Goal: Information Seeking & Learning: Learn about a topic

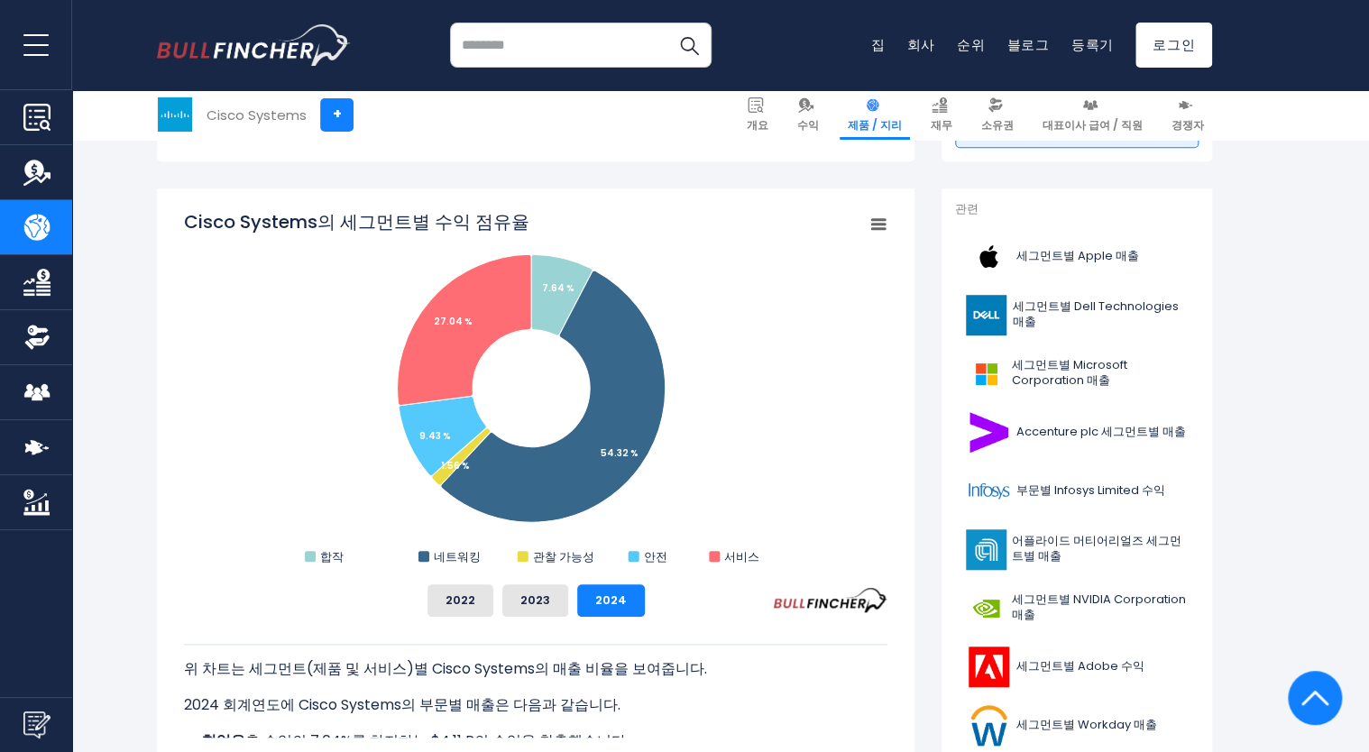
scroll to position [451, 0]
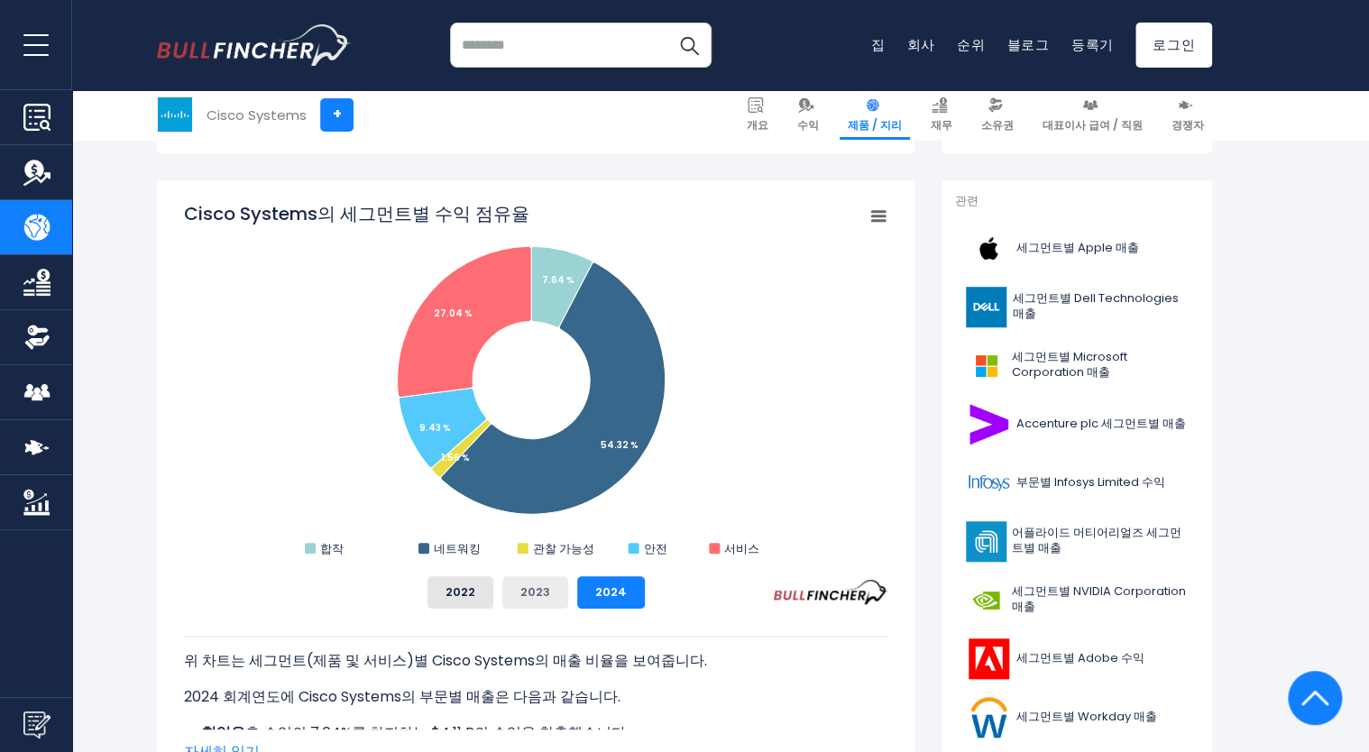
click at [540, 581] on button "2023" at bounding box center [535, 592] width 66 height 32
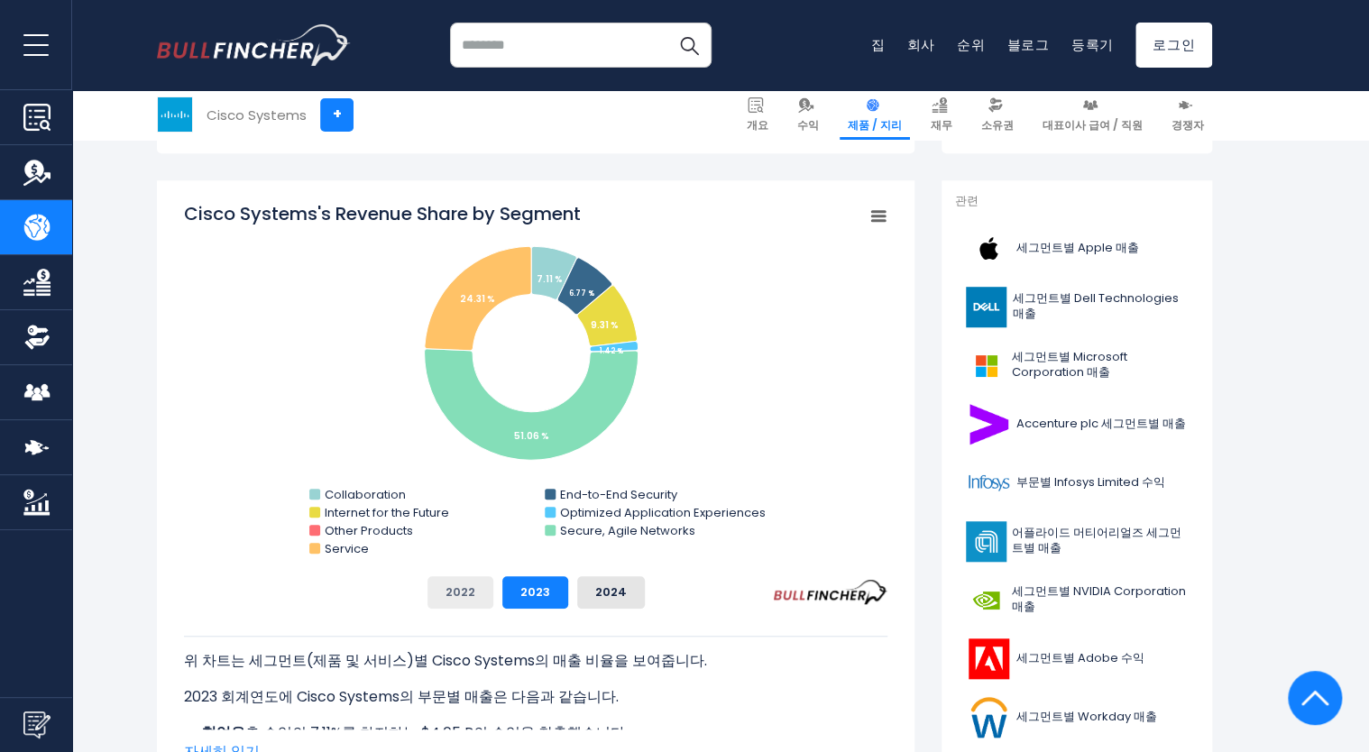
click at [465, 599] on button "2022" at bounding box center [460, 592] width 66 height 32
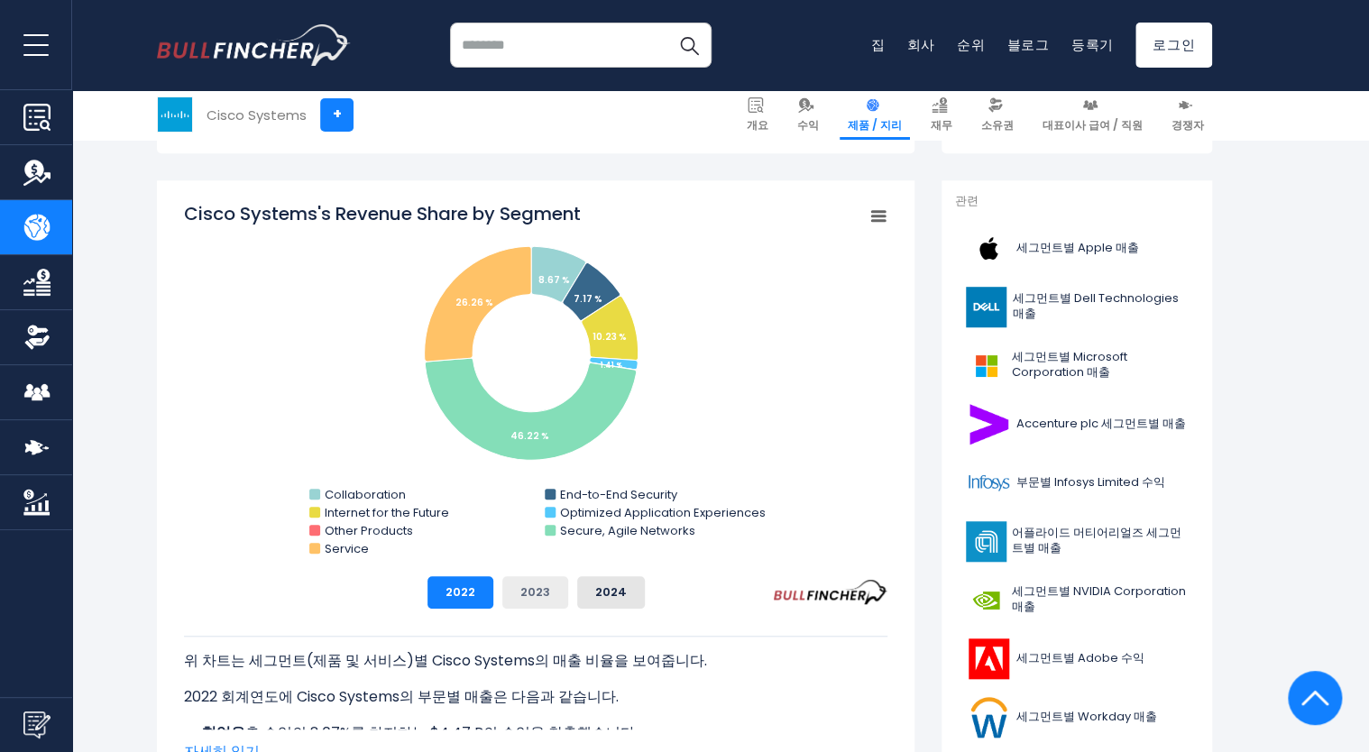
click at [534, 605] on button "2023" at bounding box center [535, 592] width 66 height 32
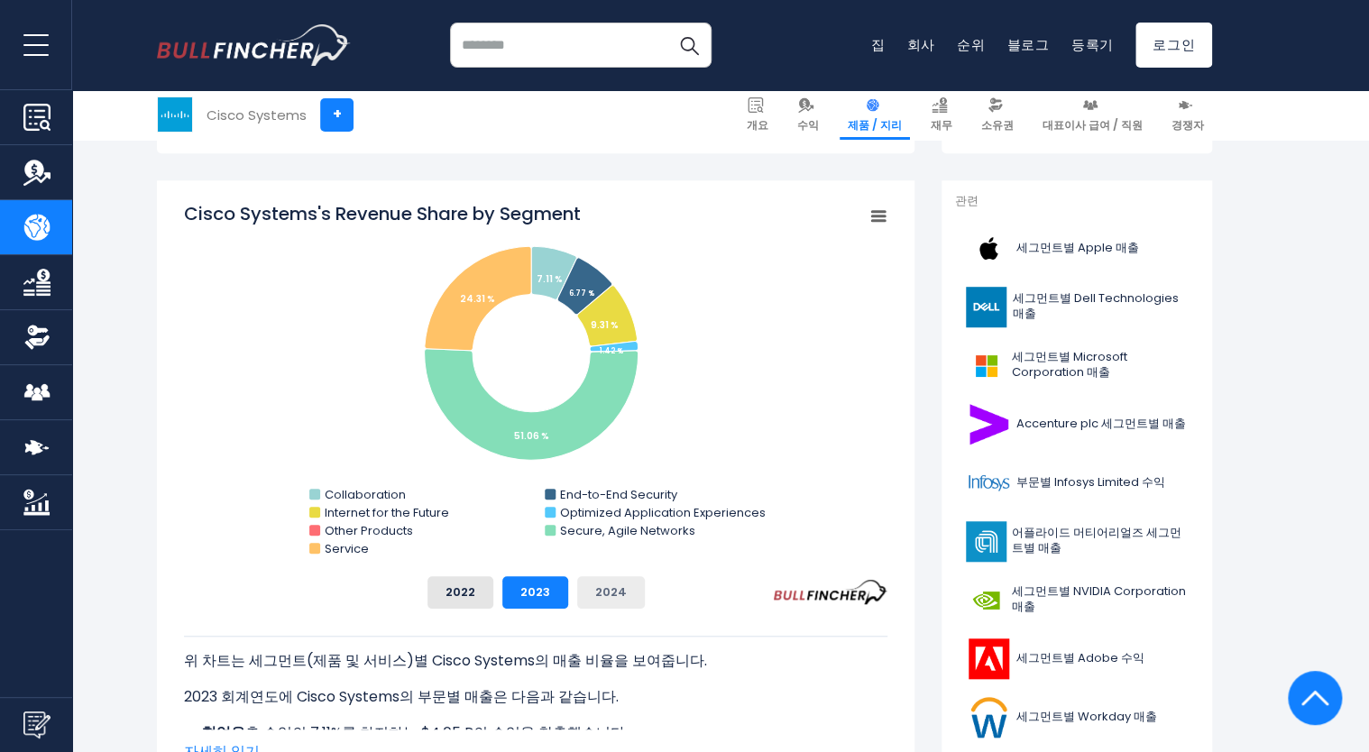
click at [604, 604] on button "2024" at bounding box center [611, 592] width 68 height 32
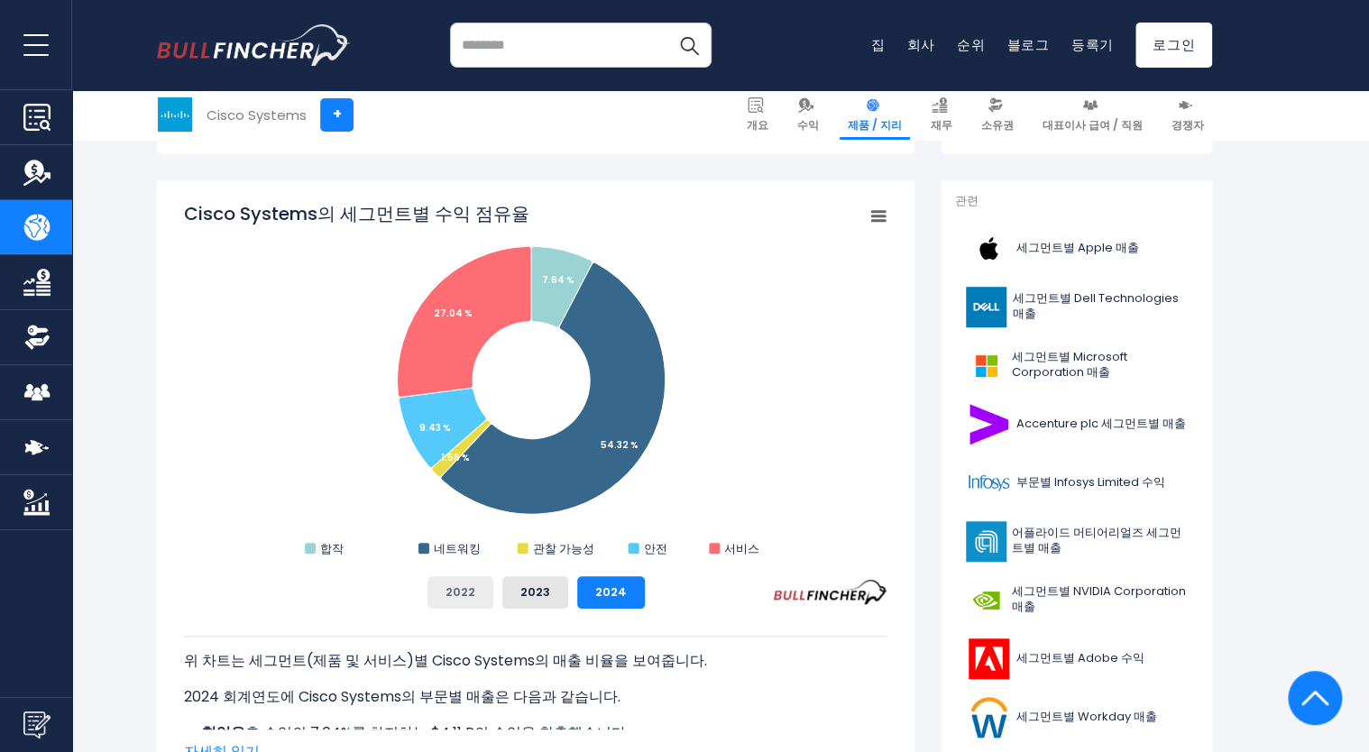
click at [459, 587] on button "2022" at bounding box center [460, 592] width 66 height 32
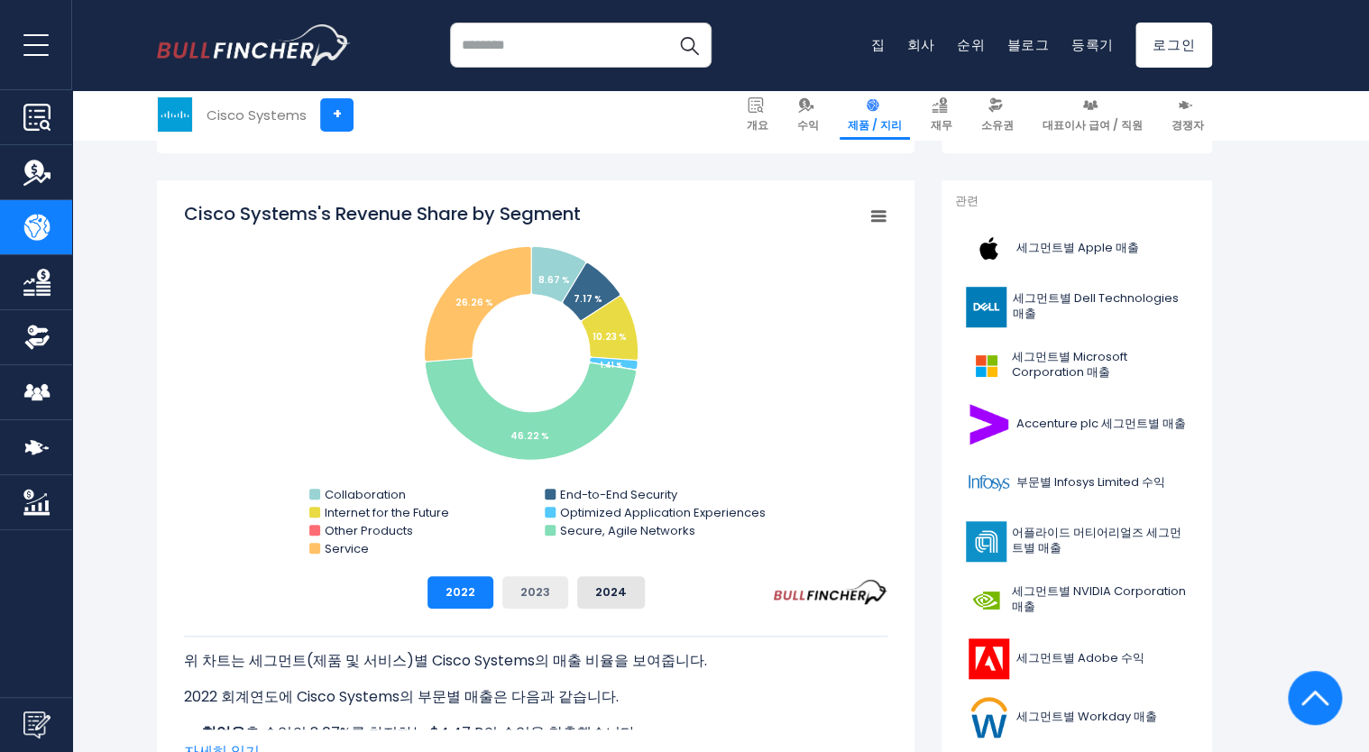
click at [546, 580] on button "2023" at bounding box center [535, 592] width 66 height 32
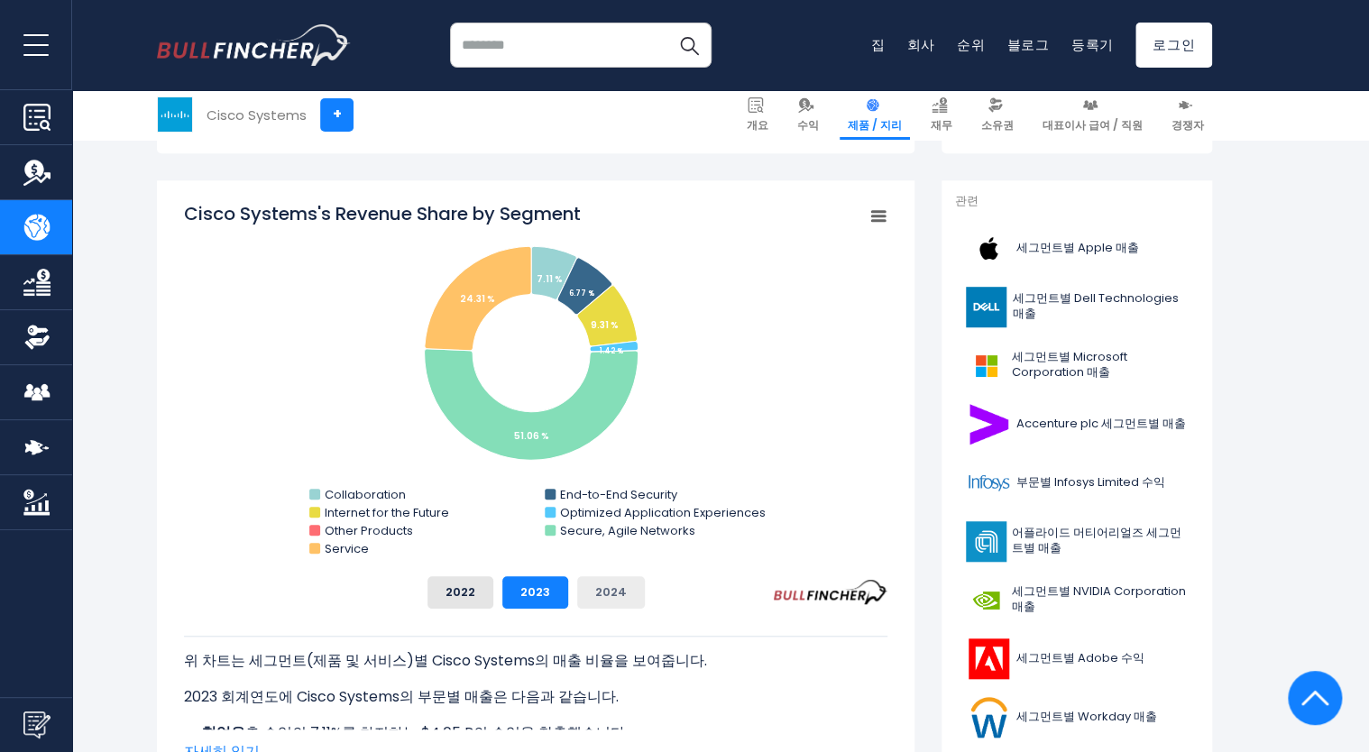
click at [634, 589] on button "2024" at bounding box center [611, 592] width 68 height 32
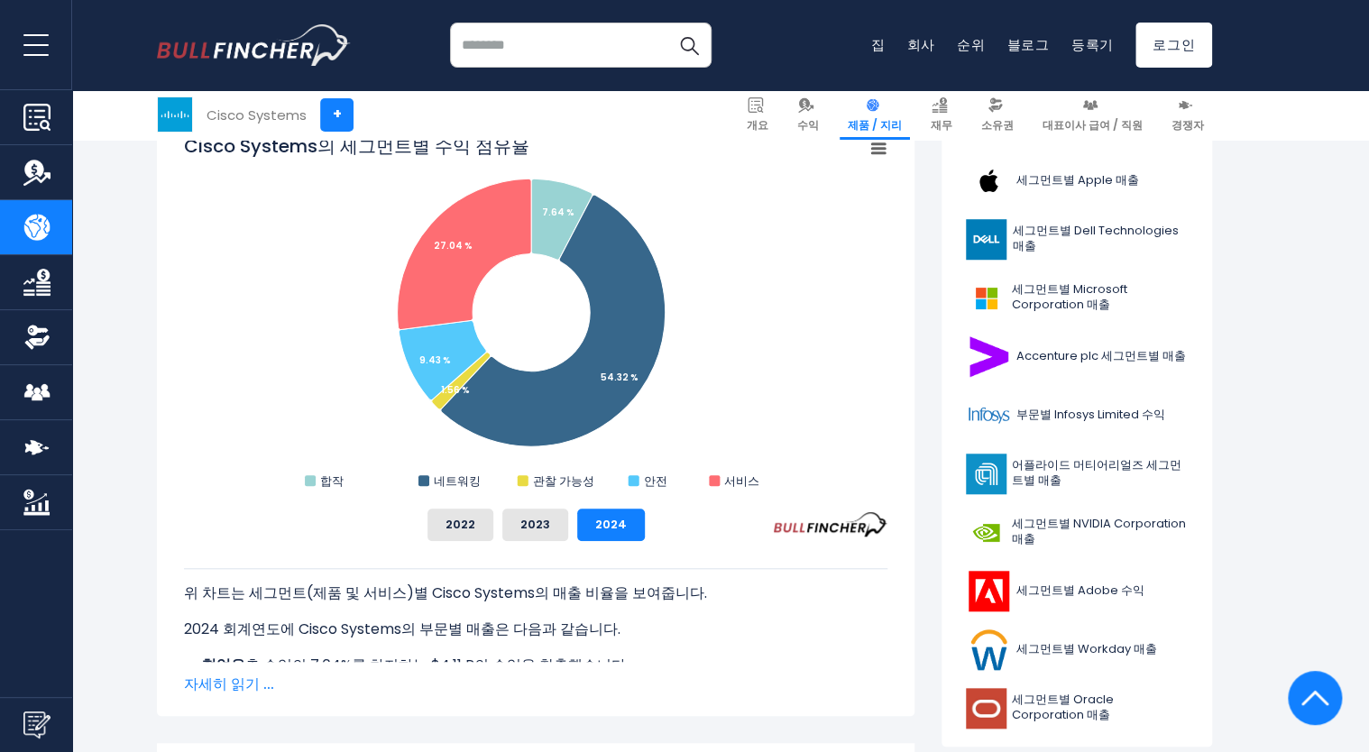
scroll to position [631, 0]
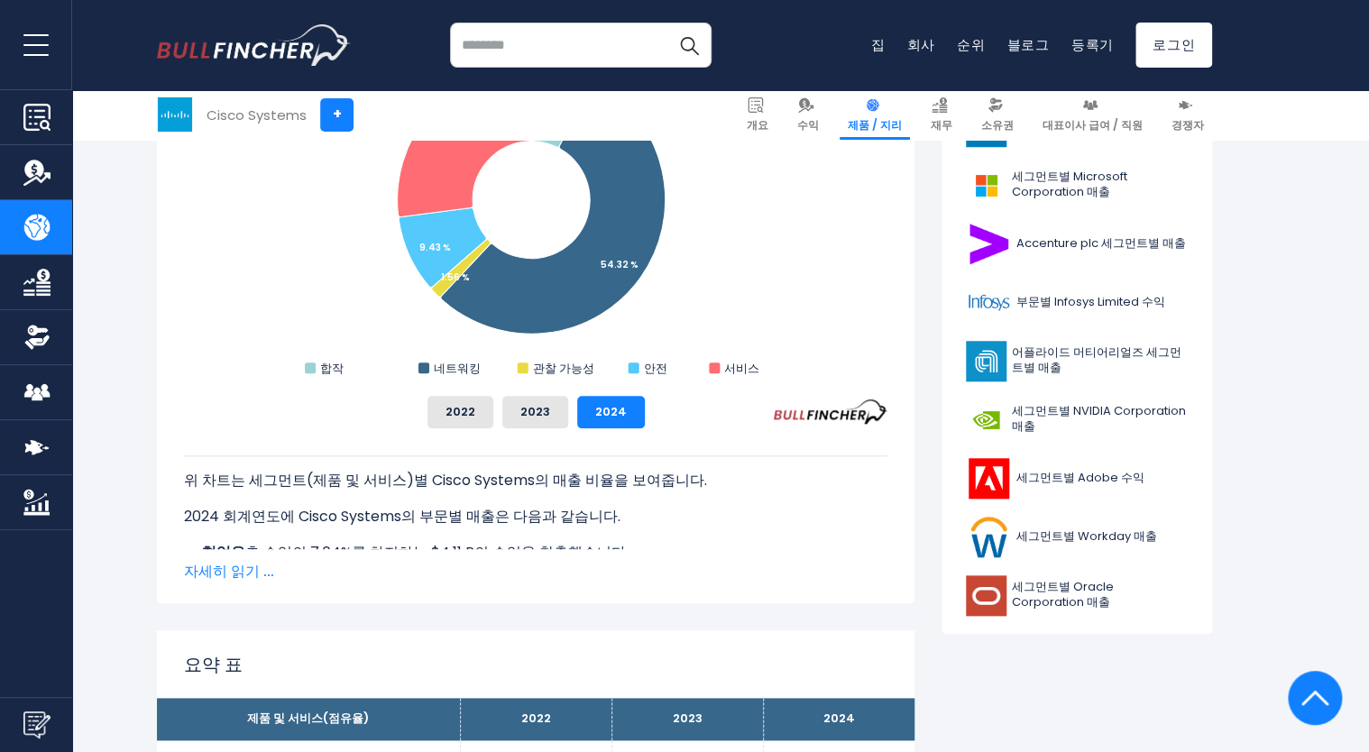
click at [207, 573] on span "자세히 읽기 ..." at bounding box center [535, 572] width 703 height 22
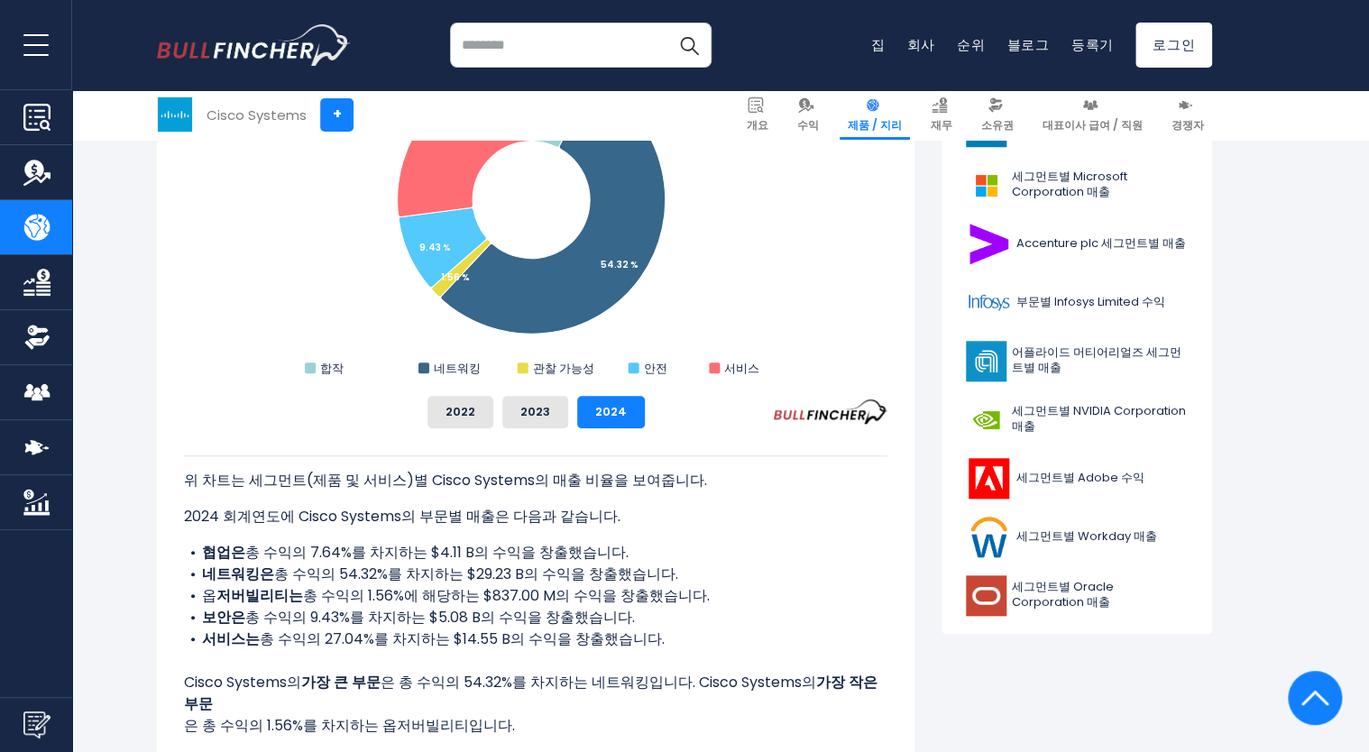
scroll to position [0, 0]
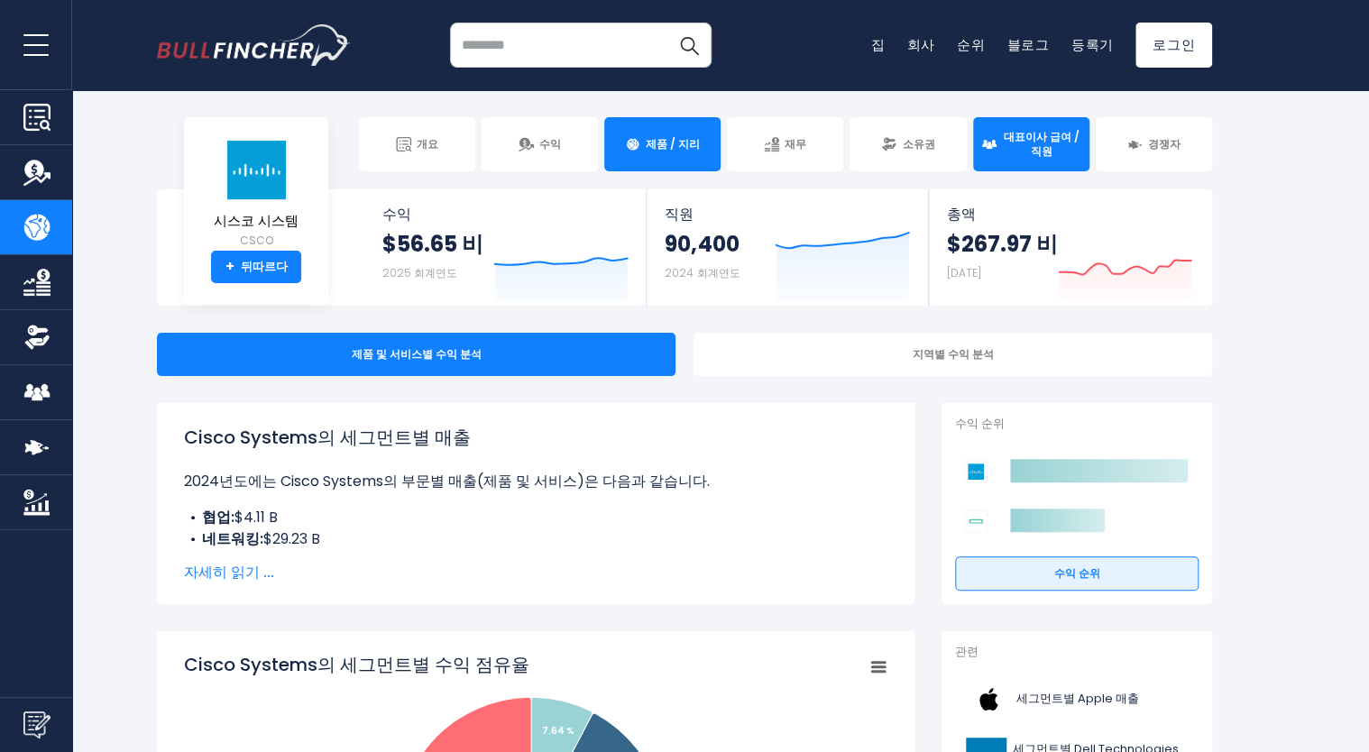
click at [1056, 145] on span "대표이사 급여 / 직원" at bounding box center [1041, 144] width 79 height 28
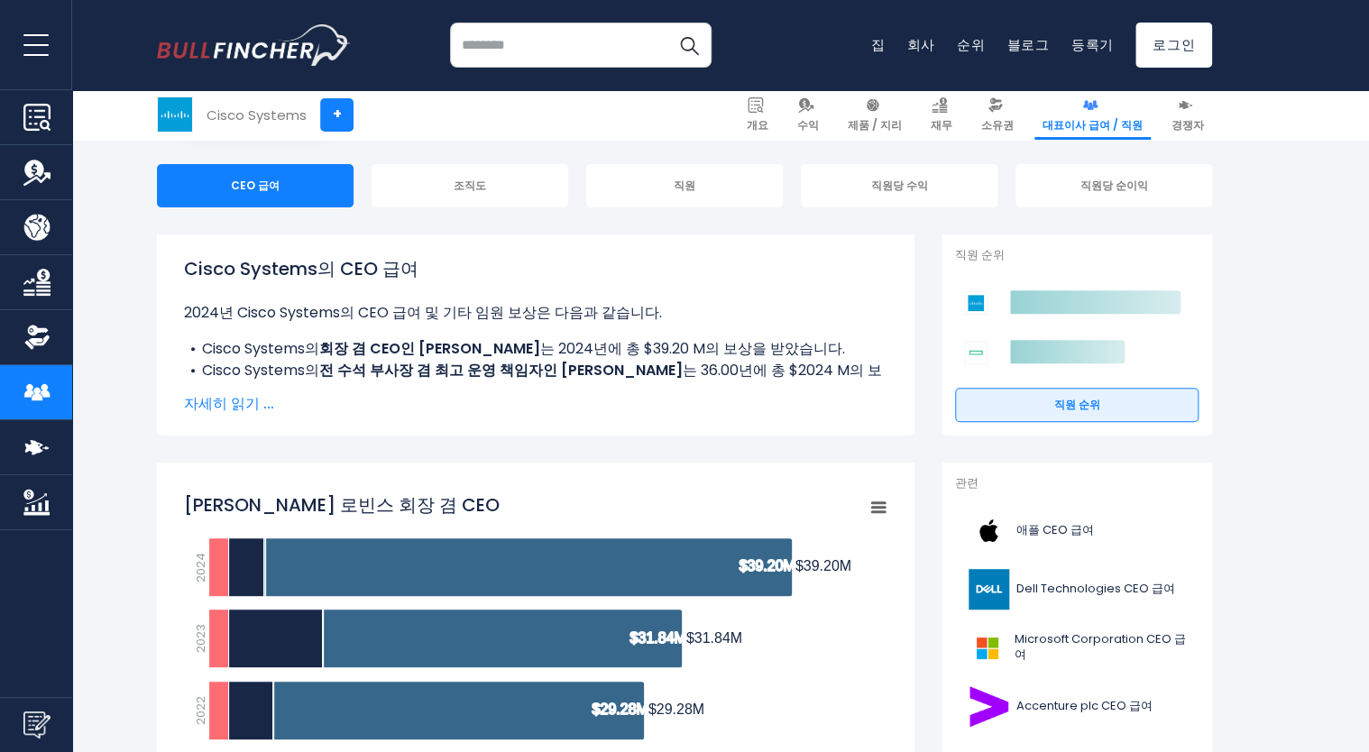
scroll to position [180, 0]
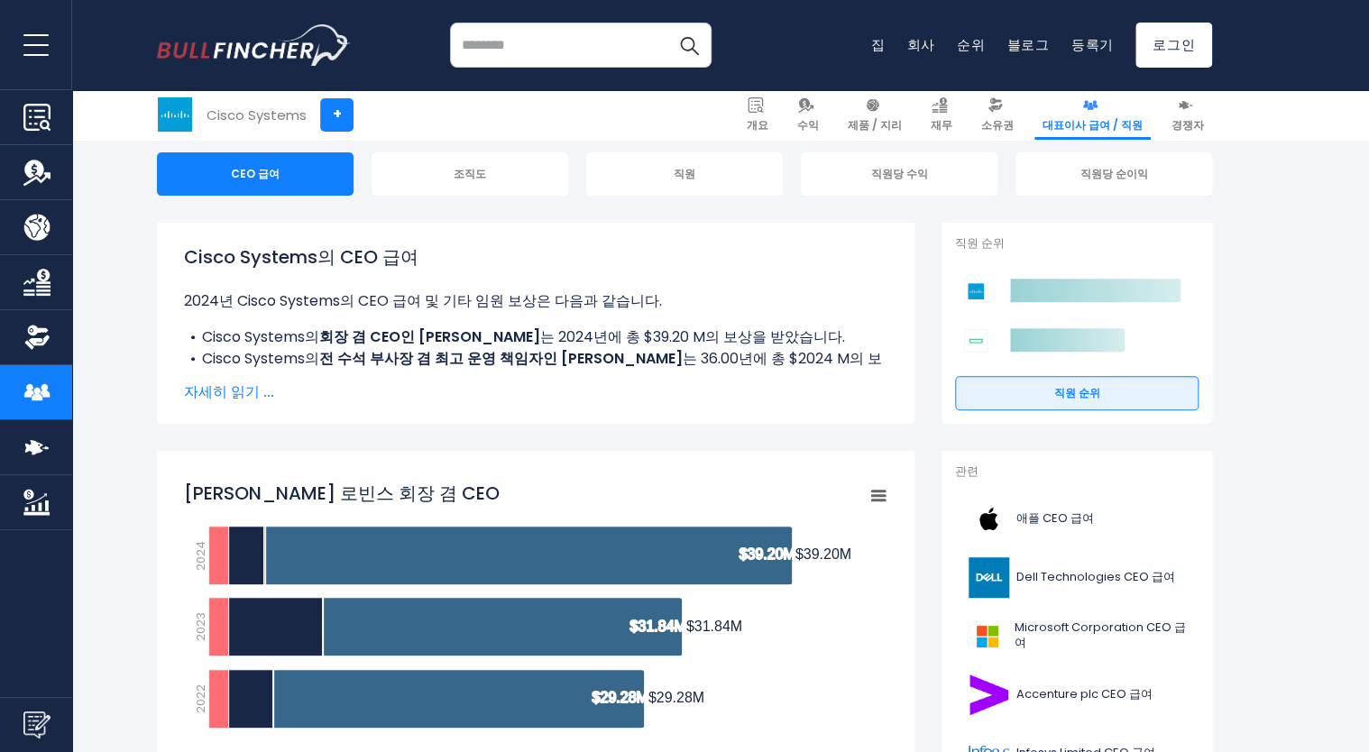
click at [227, 389] on span "자세히 읽기 ..." at bounding box center [535, 392] width 703 height 22
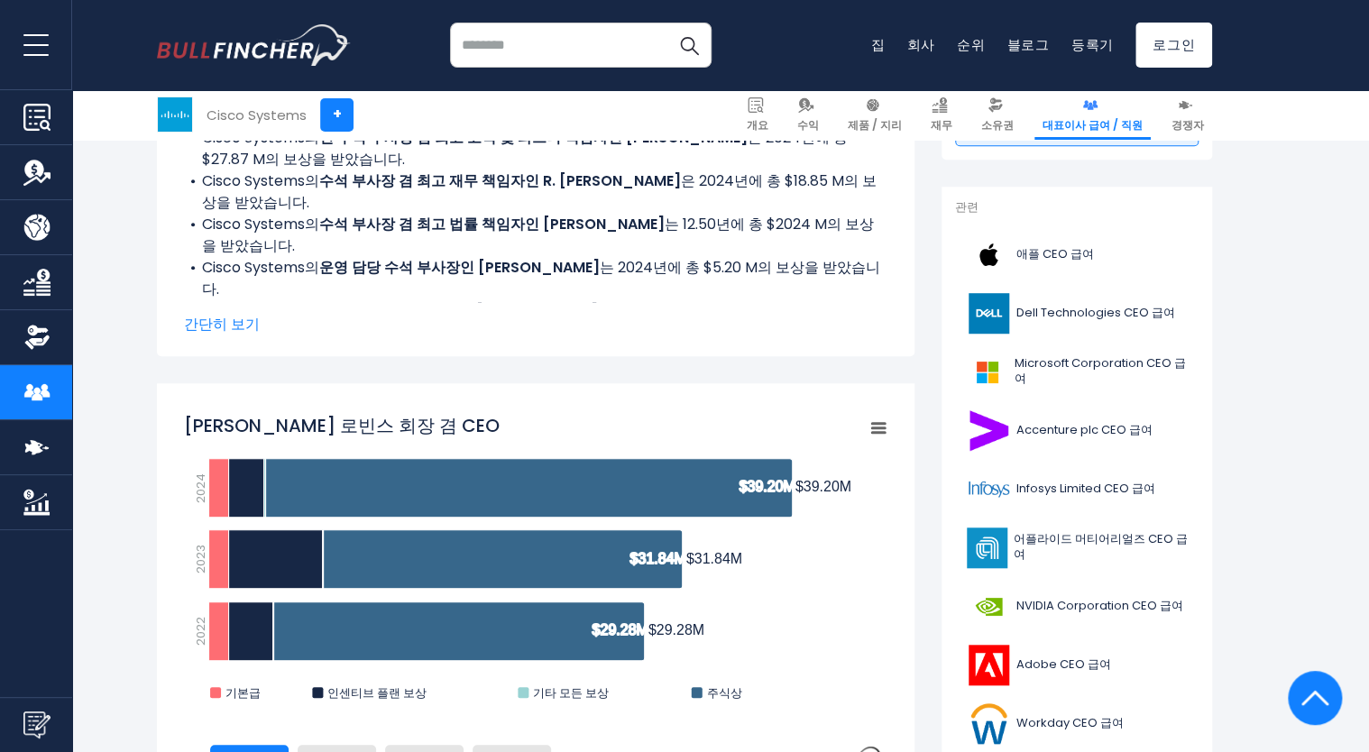
scroll to position [0, 0]
